Goal: Task Accomplishment & Management: Manage account settings

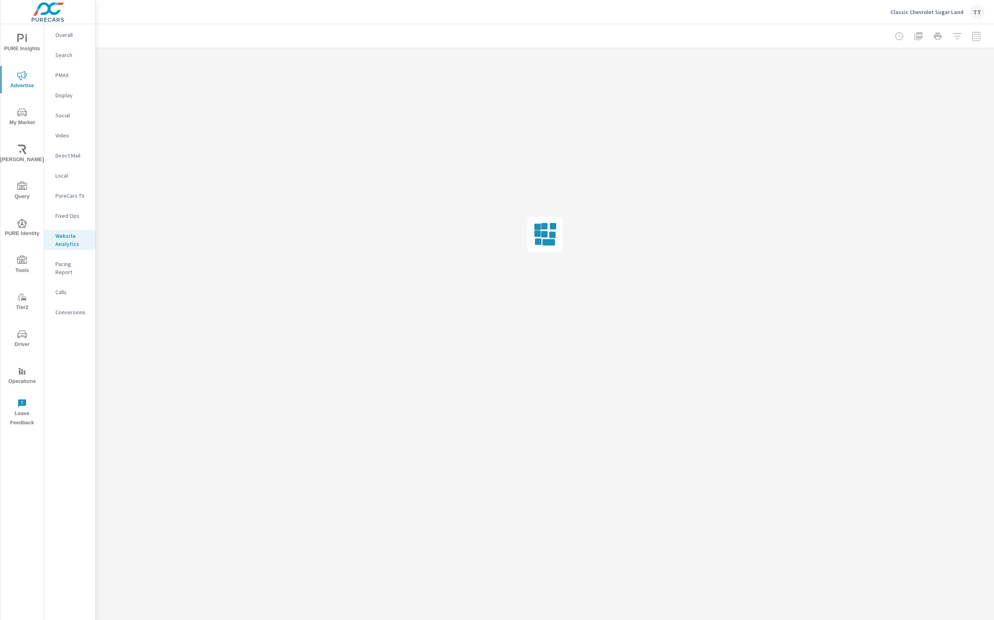
click at [729, 253] on div at bounding box center [545, 234] width 899 height 372
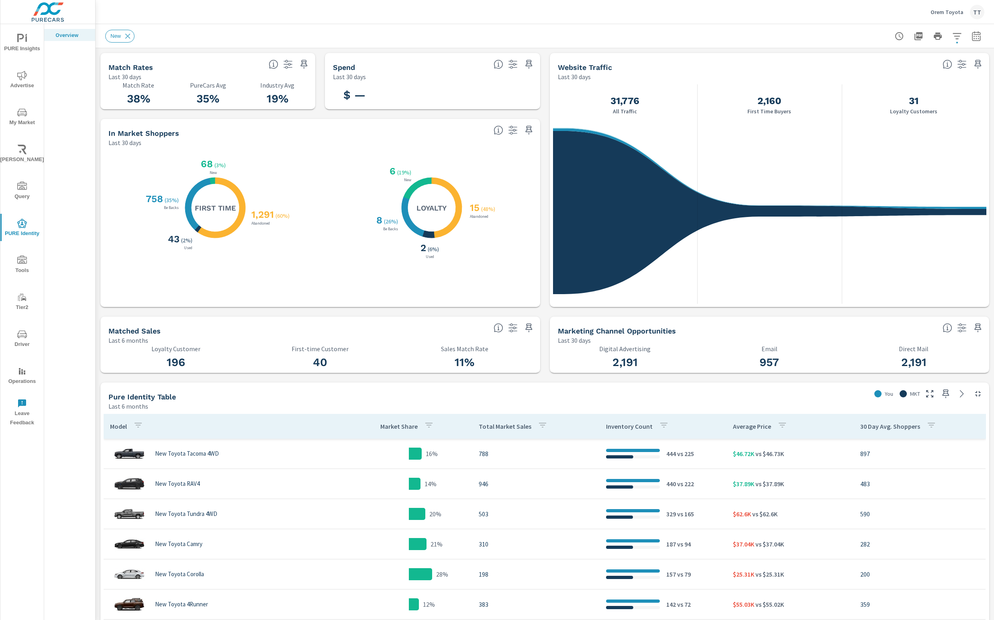
click at [972, 11] on div "TT" at bounding box center [977, 12] width 14 height 14
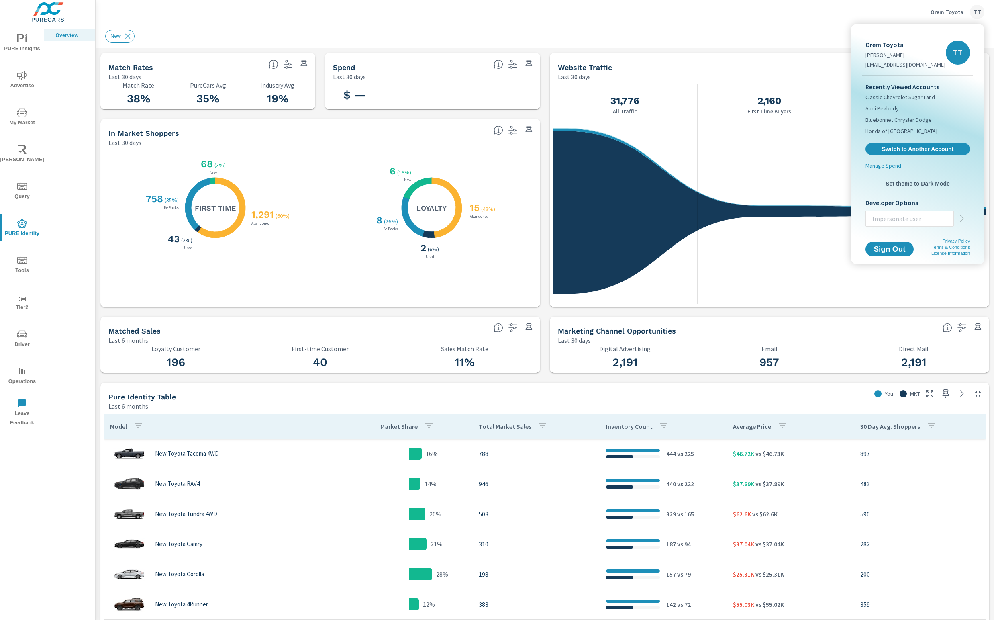
click at [911, 223] on input "text" at bounding box center [910, 218] width 88 height 21
paste input "zwarner@hennessyauto.com"
type input "zwarner@hennessyauto.com"
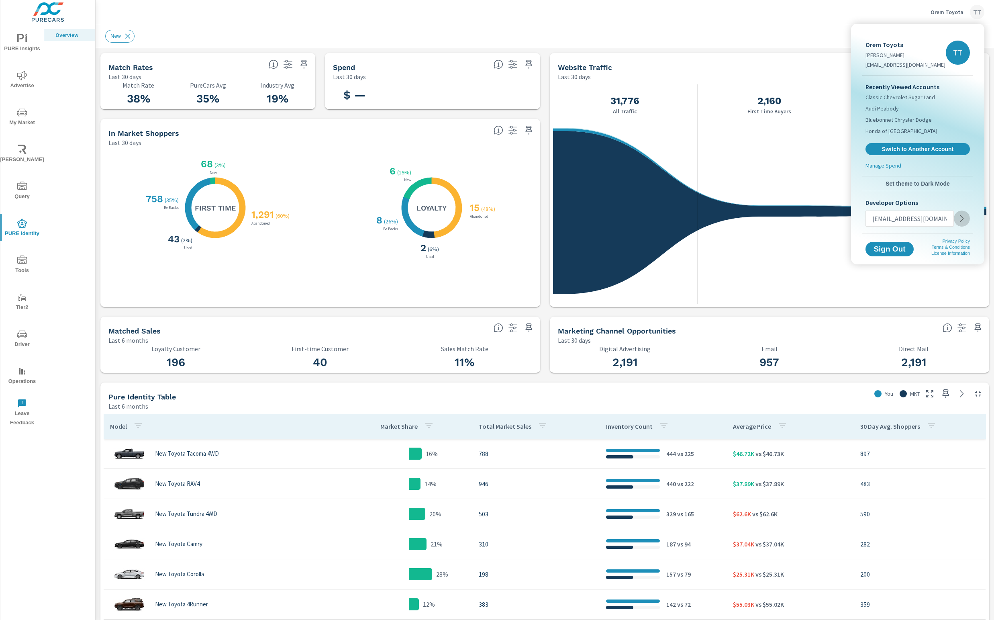
click at [958, 219] on icon "button" at bounding box center [962, 219] width 10 height 10
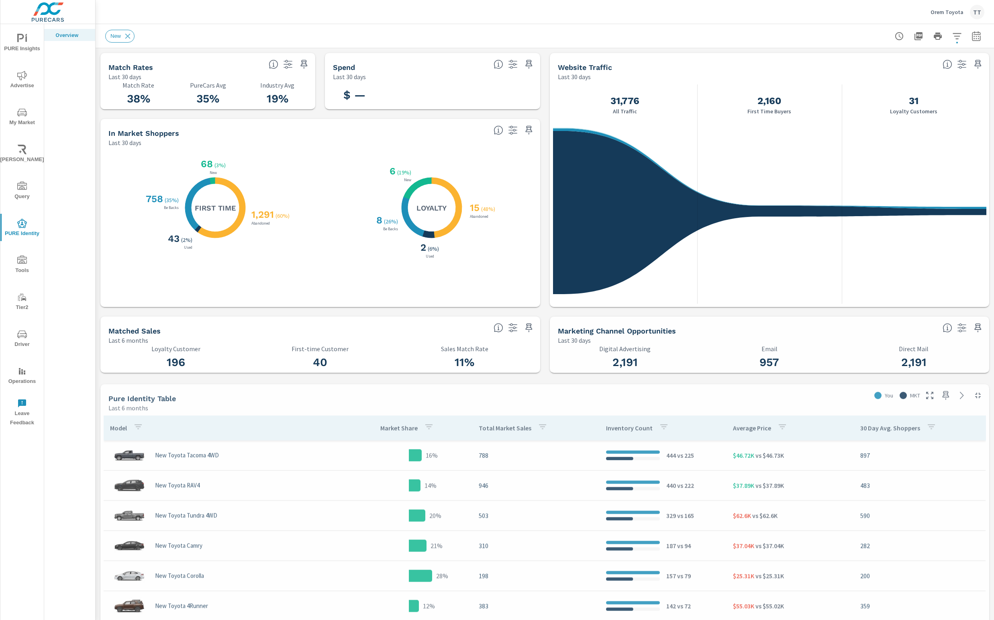
click at [961, 12] on p "Orem Toyota" at bounding box center [947, 11] width 33 height 7
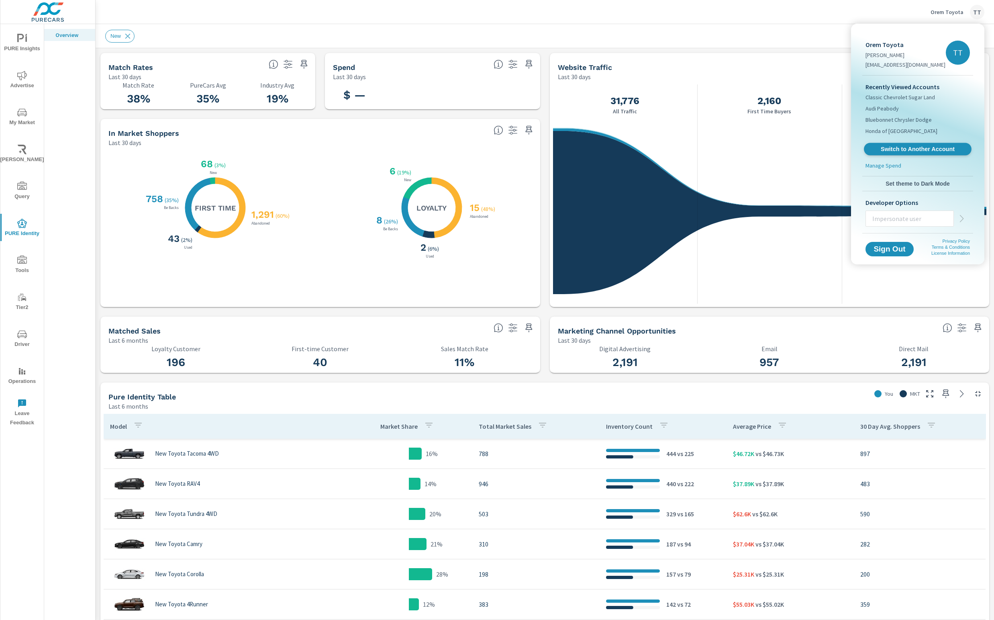
click at [915, 148] on span "Switch to Another Account" at bounding box center [917, 149] width 98 height 8
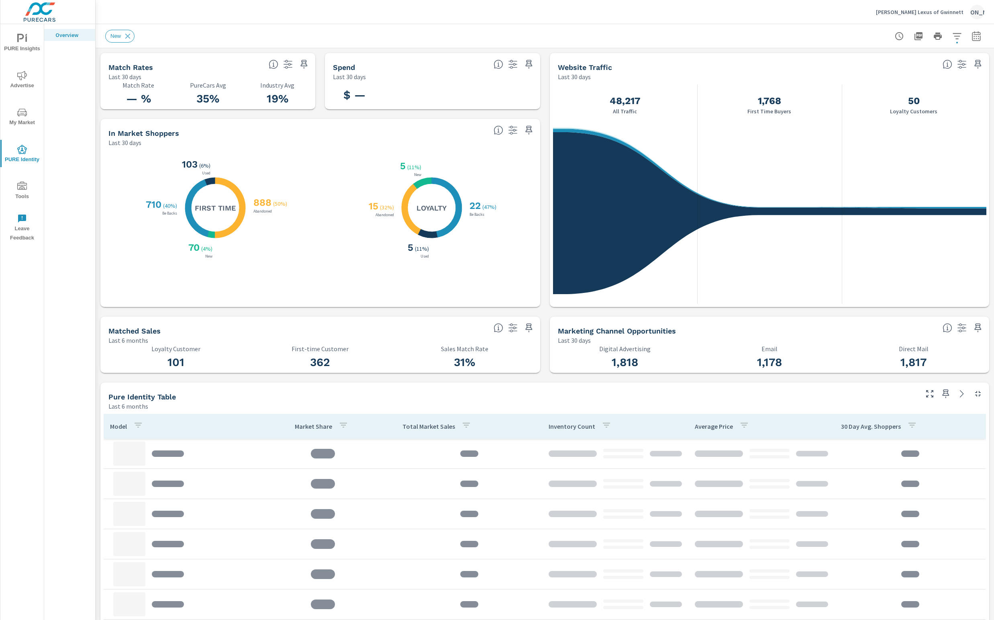
click at [768, 74] on div "Last 30 days" at bounding box center [747, 77] width 379 height 10
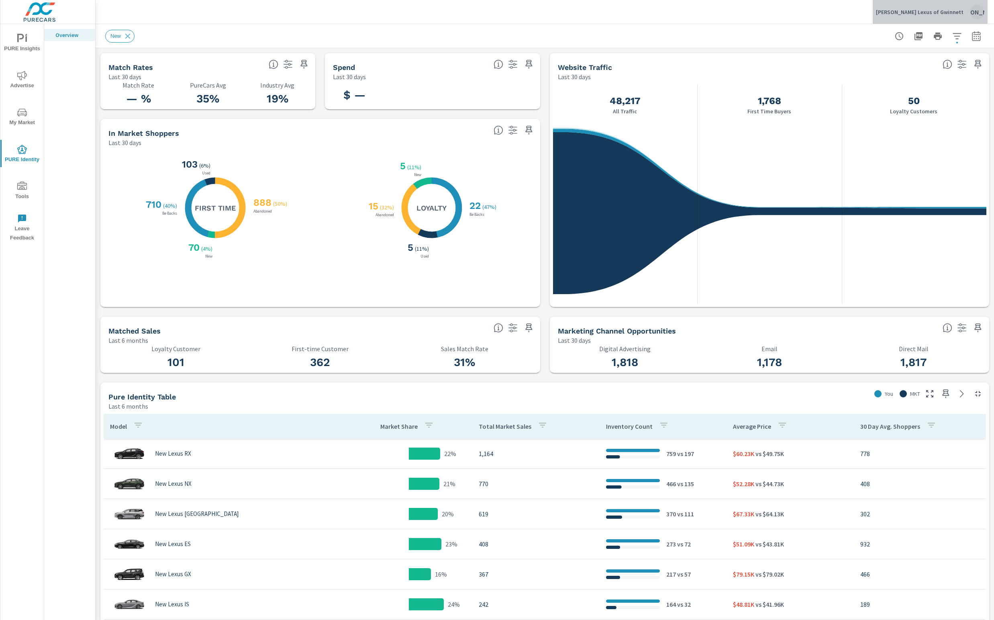
click at [984, 12] on div "Iz" at bounding box center [977, 12] width 14 height 14
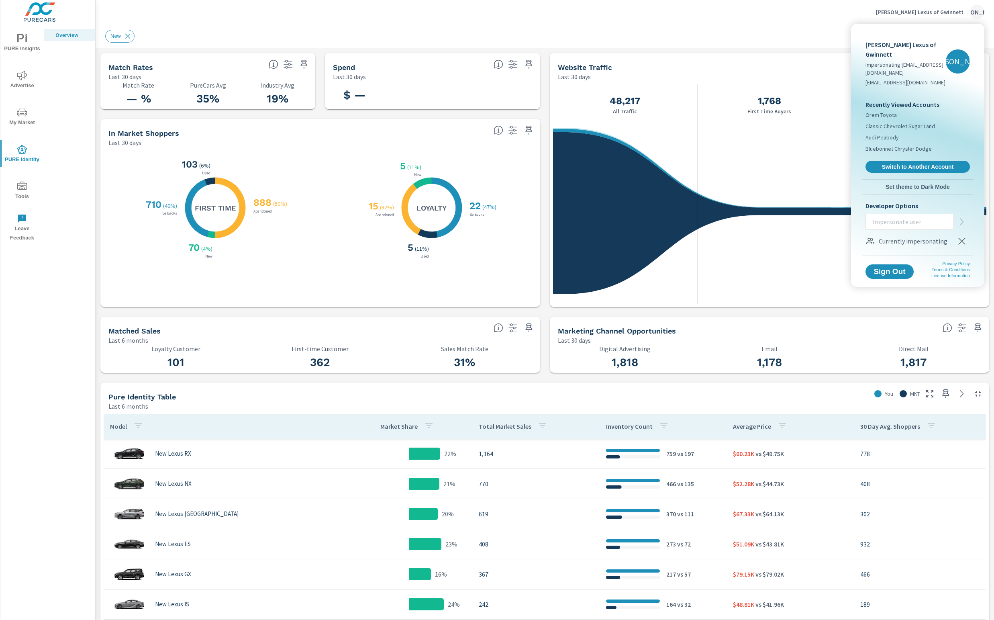
click at [967, 233] on button "button" at bounding box center [962, 241] width 16 height 16
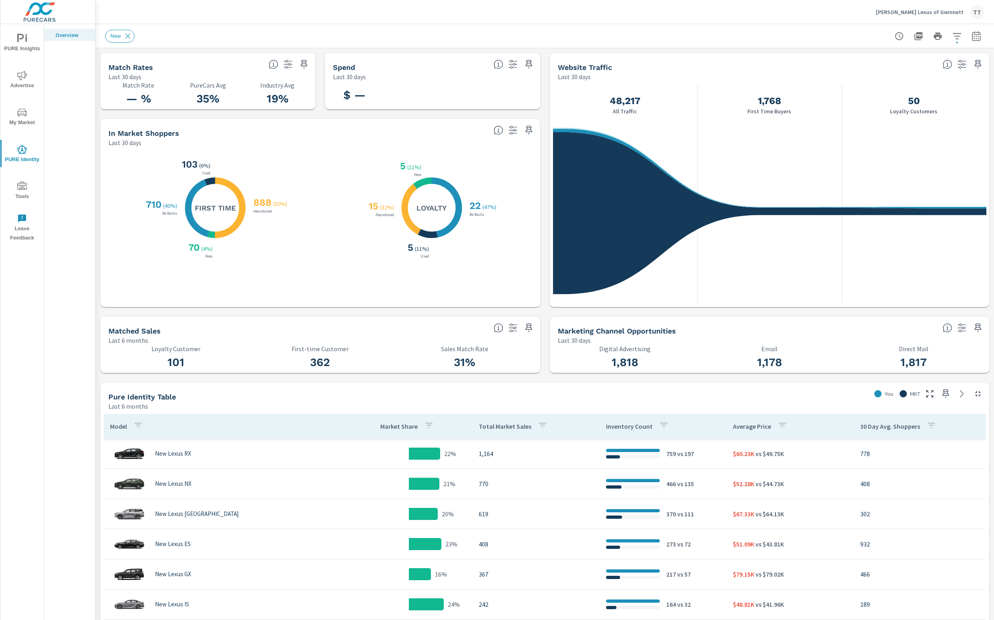
click at [723, 70] on div "Website Traffic" at bounding box center [747, 67] width 379 height 9
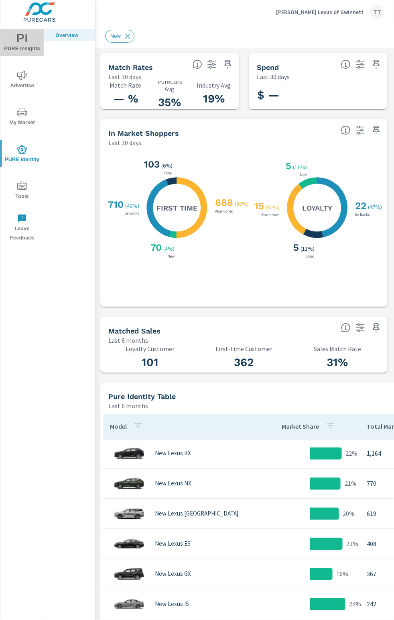
click at [13, 42] on span "PURE Insights" at bounding box center [22, 44] width 39 height 20
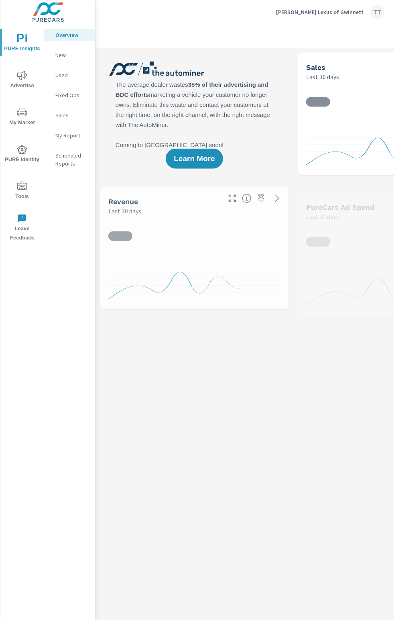
click at [339, 10] on p "[PERSON_NAME] Lexus of Gwinnett" at bounding box center [320, 11] width 88 height 7
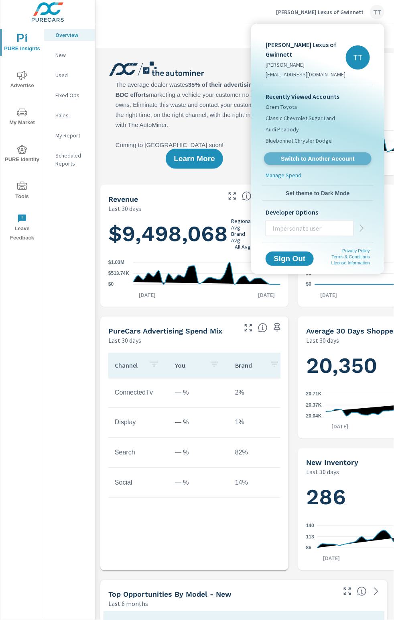
click at [326, 155] on span "Switch to Another Account" at bounding box center [318, 159] width 98 height 8
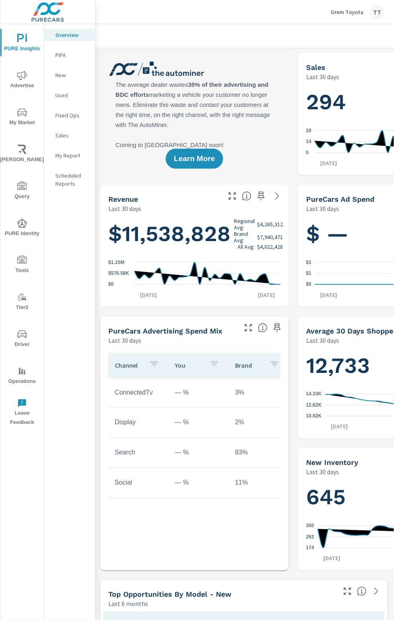
click at [284, 89] on div "Learn More" at bounding box center [194, 114] width 188 height 122
